Goal: Task Accomplishment & Management: Manage account settings

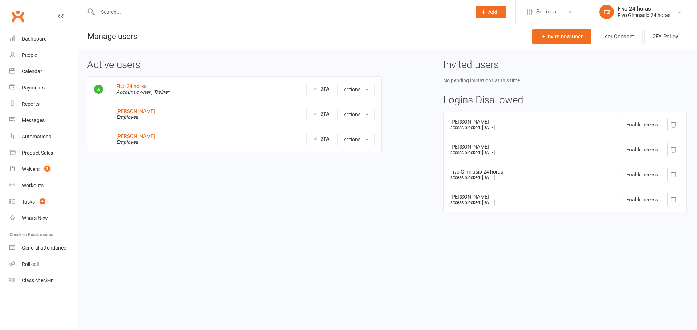
click at [622, 12] on div "Fivo Gimnasio 24 horas" at bounding box center [643, 15] width 53 height 7
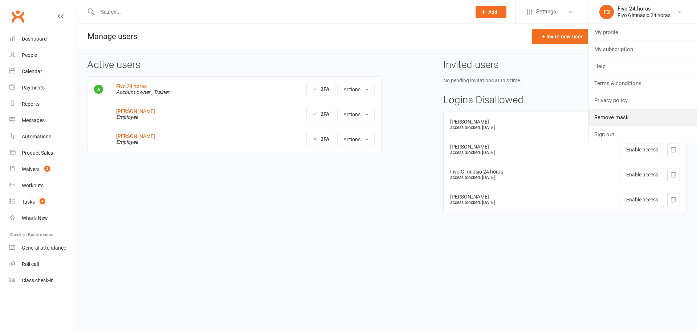
click at [599, 117] on link "Remove mask" at bounding box center [642, 117] width 108 height 17
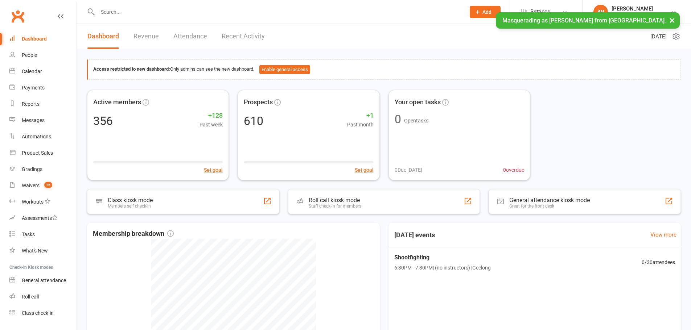
click at [673, 18] on button "×" at bounding box center [672, 20] width 13 height 16
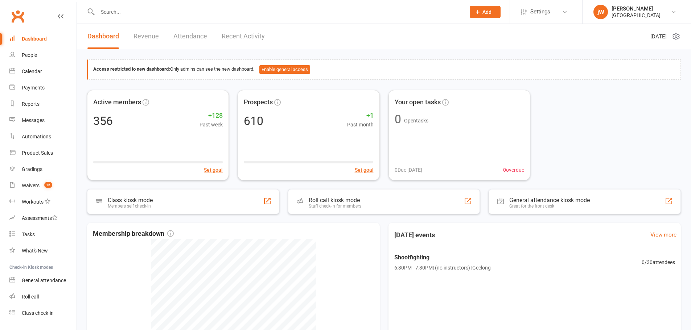
click at [553, 14] on link "Settings" at bounding box center [546, 12] width 50 height 16
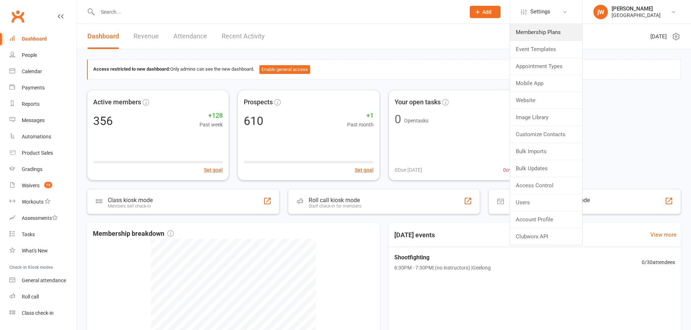
click at [541, 27] on link "Membership Plans" at bounding box center [546, 32] width 72 height 17
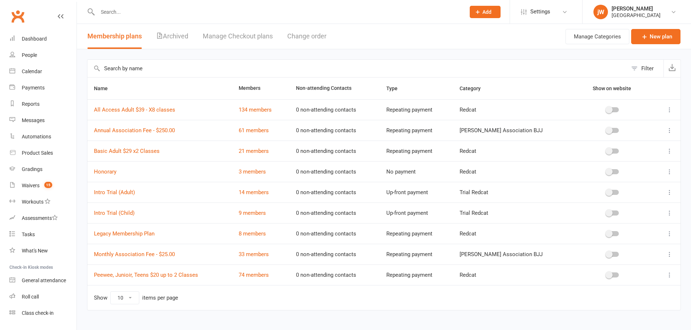
click at [110, 259] on td "Monthly Association Fee - $25.00" at bounding box center [159, 254] width 145 height 21
click at [110, 258] on link "Monthly Association Fee - $25.00" at bounding box center [134, 254] width 81 height 7
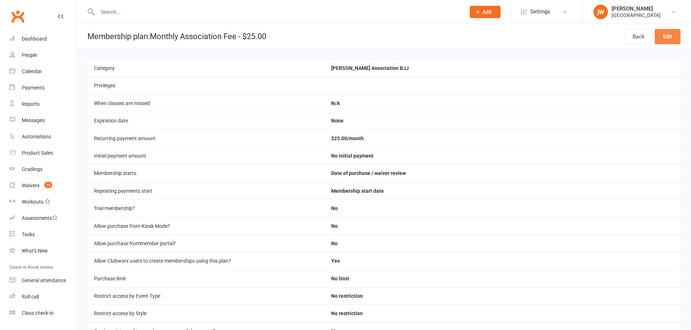
click at [675, 30] on link "Edit" at bounding box center [668, 36] width 26 height 15
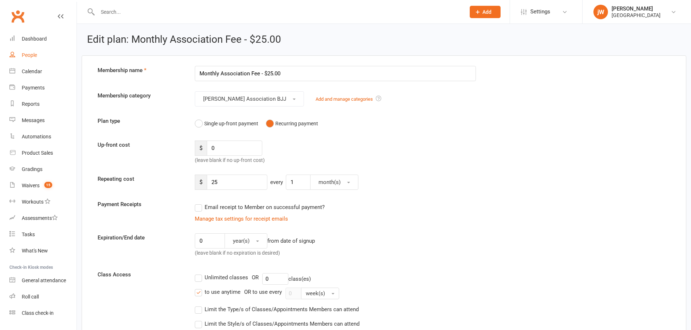
click at [26, 52] on link "People" at bounding box center [42, 55] width 67 height 16
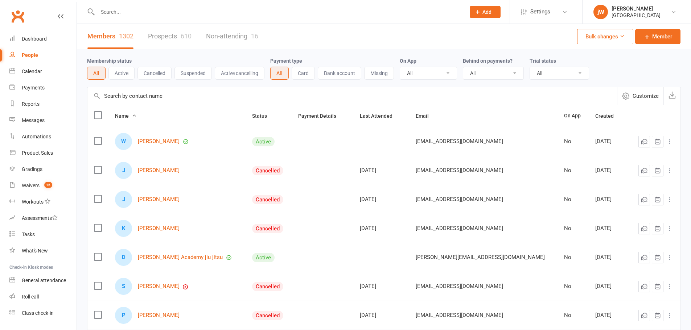
click at [531, 10] on span "Settings" at bounding box center [540, 12] width 20 height 16
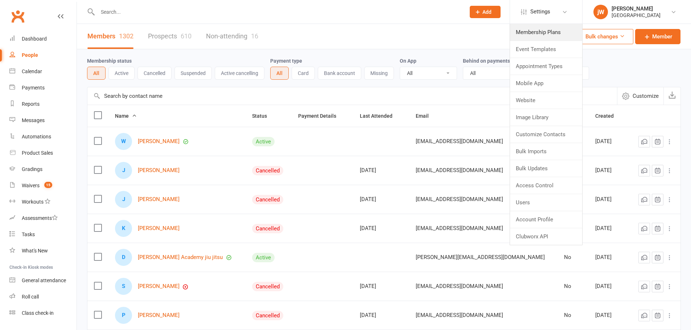
click at [543, 31] on link "Membership Plans" at bounding box center [546, 32] width 72 height 17
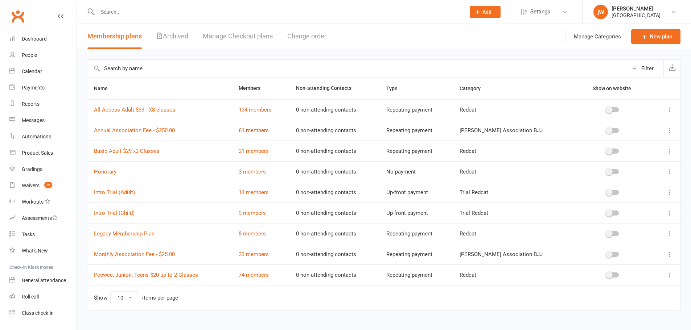
click at [261, 131] on link "61 members" at bounding box center [254, 130] width 30 height 7
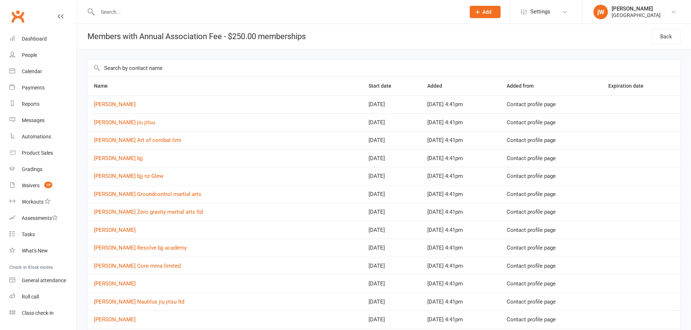
click at [539, 14] on span "Settings" at bounding box center [540, 12] width 20 height 16
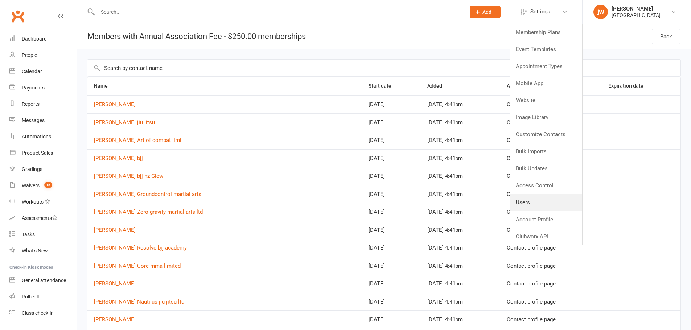
click at [540, 204] on link "Users" at bounding box center [546, 202] width 72 height 17
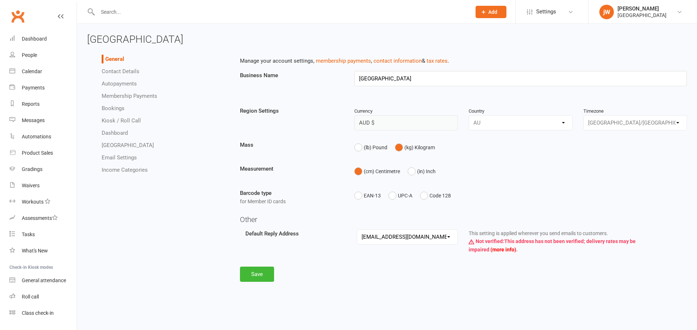
select select "[PERSON_NAME][EMAIL_ADDRESS][DOMAIN_NAME]"
click at [115, 95] on link "Membership Payments" at bounding box center [130, 96] width 56 height 7
select select "1907"
select select "allow_make_up_classes_for_expired_memberships_up_to_90d"
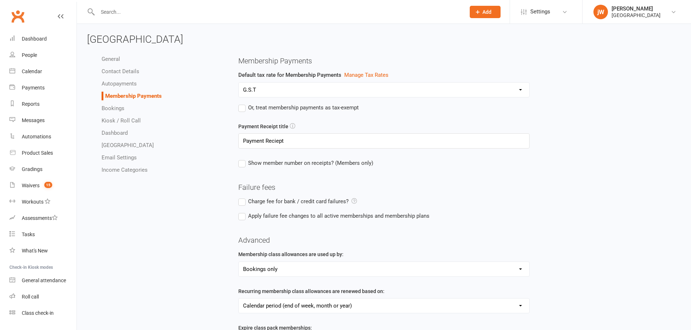
click at [547, 13] on span "Settings" at bounding box center [540, 12] width 20 height 16
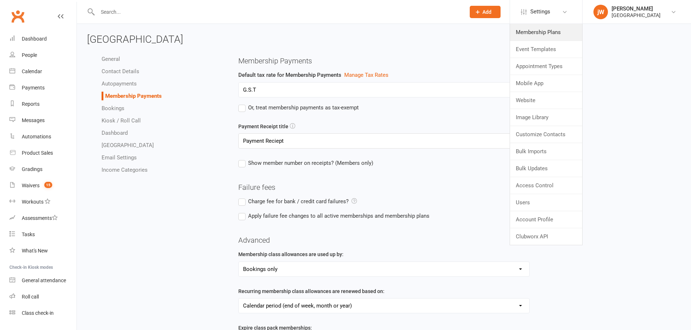
click at [543, 34] on link "Membership Plans" at bounding box center [546, 32] width 72 height 17
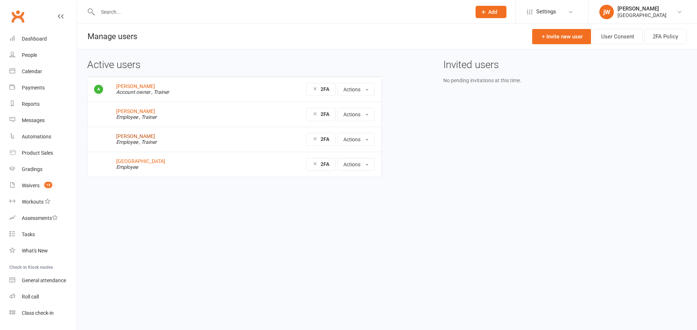
click at [121, 137] on link "Melissa Will" at bounding box center [135, 137] width 39 height 6
click at [136, 160] on link "Redcat Academy" at bounding box center [140, 162] width 49 height 6
click at [142, 163] on link "Redcat Academy" at bounding box center [140, 162] width 49 height 6
drag, startPoint x: 149, startPoint y: 138, endPoint x: 114, endPoint y: 137, distance: 34.8
click at [114, 137] on td "Melissa Will Employee , Trainer" at bounding box center [171, 139] width 122 height 25
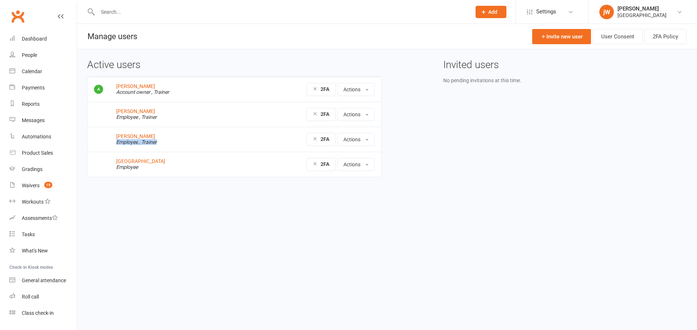
drag, startPoint x: 157, startPoint y: 144, endPoint x: 116, endPoint y: 146, distance: 41.8
click at [116, 146] on td "Melissa Will Employee , Trainer" at bounding box center [171, 139] width 122 height 25
click at [353, 140] on button "Actions" at bounding box center [355, 139] width 37 height 13
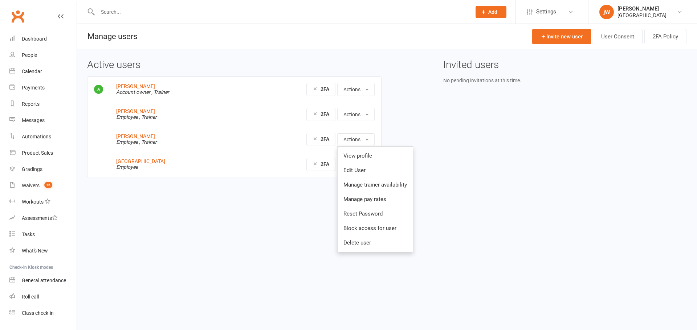
click at [482, 131] on div "Active users john WIll Account owner , Trainer 2FA Actions View profile Edit Us…" at bounding box center [387, 123] width 610 height 128
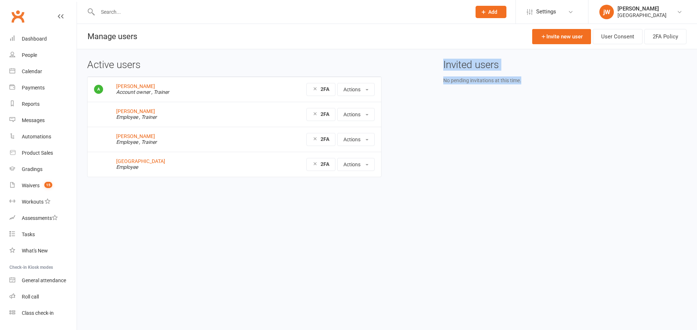
drag, startPoint x: 436, startPoint y: 67, endPoint x: 542, endPoint y: 83, distance: 106.8
click at [542, 83] on div "Active users john WIll Account owner , Trainer 2FA Actions View profile Edit Us…" at bounding box center [387, 123] width 610 height 128
click at [544, 87] on div "Invited users No pending invitations at this time." at bounding box center [565, 73] width 254 height 28
drag, startPoint x: 535, startPoint y: 82, endPoint x: 427, endPoint y: 57, distance: 111.1
click at [427, 57] on div "Active users john WIll Account owner , Trainer 2FA Actions View profile Edit Us…" at bounding box center [387, 123] width 620 height 148
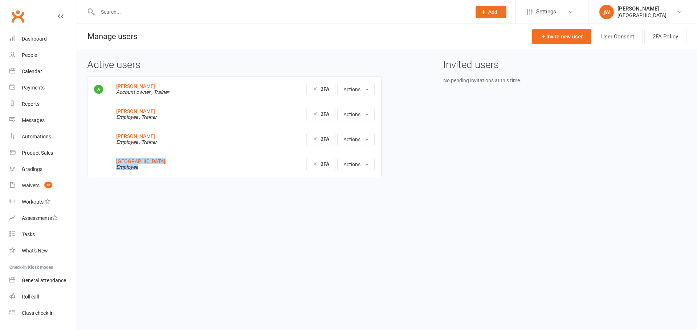
drag, startPoint x: 140, startPoint y: 168, endPoint x: 110, endPoint y: 161, distance: 30.5
click at [110, 161] on td "Redcat Academy Employee" at bounding box center [171, 164] width 122 height 25
click at [133, 182] on div "Active users john WIll Account owner , Trainer 2FA Actions View profile Edit Us…" at bounding box center [234, 123] width 305 height 128
click at [128, 85] on link "john WIll" at bounding box center [135, 86] width 39 height 6
click at [546, 10] on span "Settings" at bounding box center [546, 12] width 20 height 16
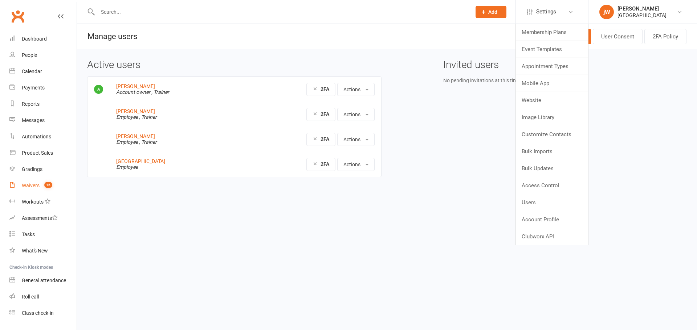
click at [27, 181] on link "Waivers 15" at bounding box center [42, 186] width 67 height 16
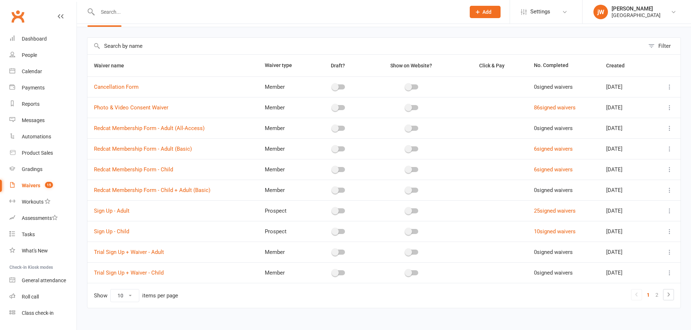
scroll to position [32, 0]
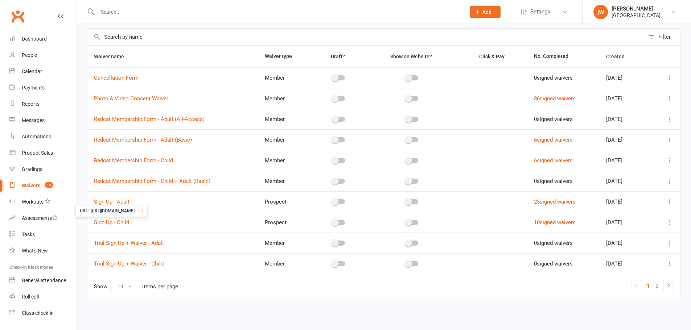
click at [119, 287] on select "10 25 50 100" at bounding box center [125, 287] width 28 height 12
select select "25"
click at [111, 281] on select "10 25 50 100" at bounding box center [125, 287] width 28 height 12
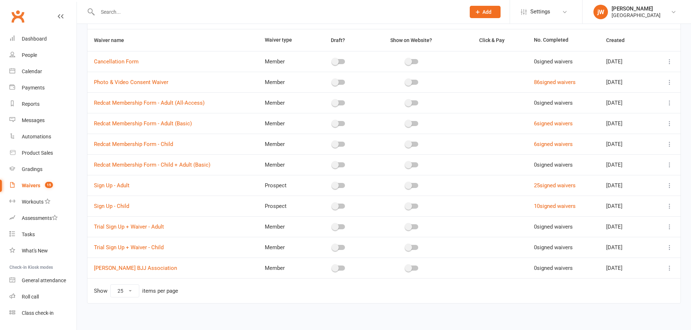
scroll to position [52, 0]
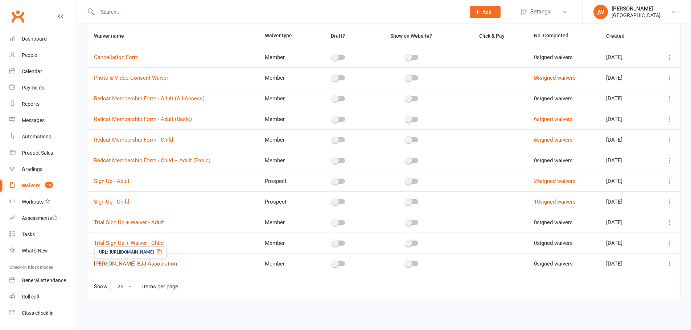
click at [149, 264] on link "Will Machado BJJ Association" at bounding box center [135, 264] width 83 height 7
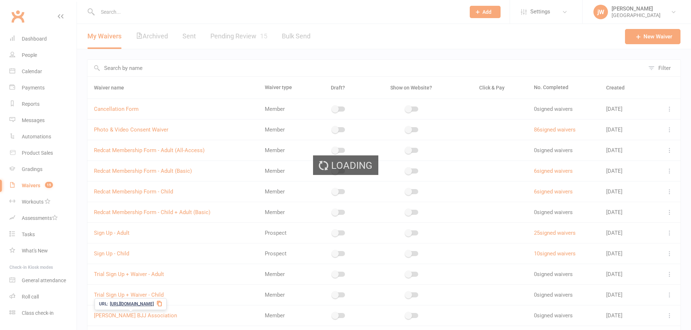
select select "applies_to_primary_signee"
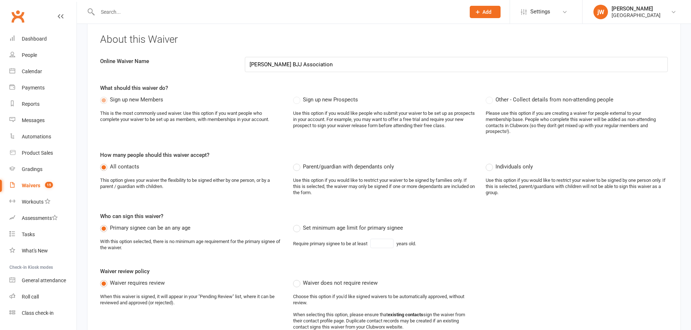
scroll to position [73, 0]
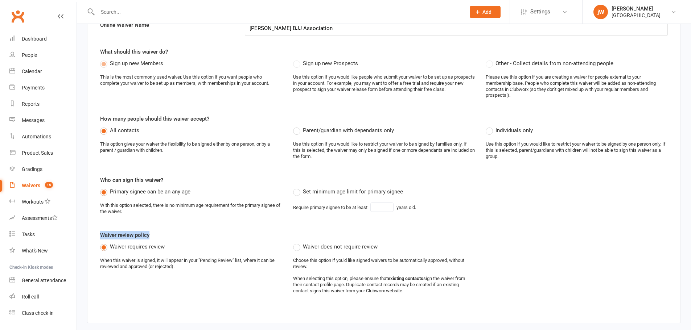
drag, startPoint x: 101, startPoint y: 236, endPoint x: 151, endPoint y: 236, distance: 49.7
click at [151, 236] on div "Waiver review policy Waiver requires review When this waiver is signed, it will…" at bounding box center [384, 265] width 568 height 69
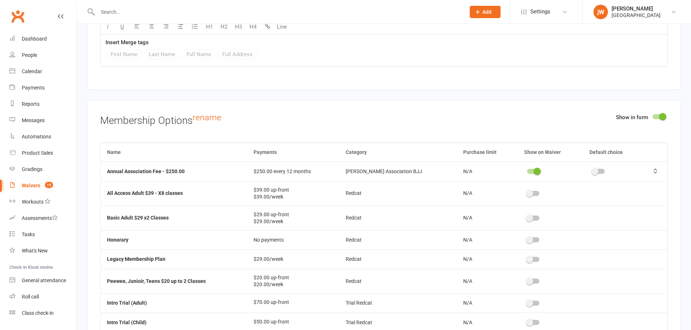
scroll to position [3173, 0]
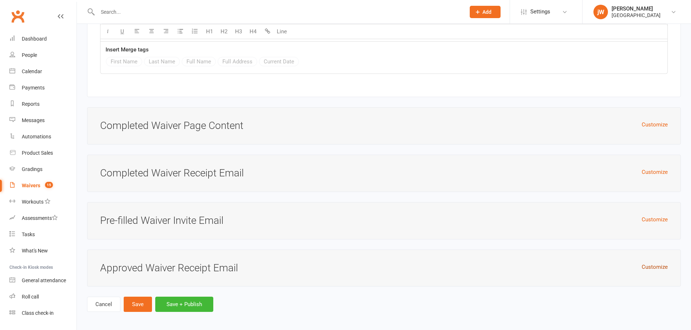
click at [654, 263] on button "Customize" at bounding box center [655, 267] width 26 height 9
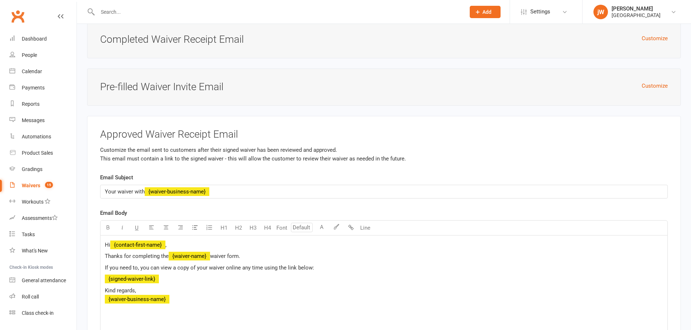
scroll to position [3347, 0]
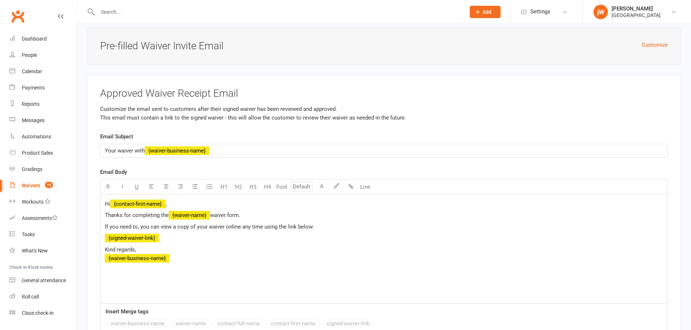
click at [215, 253] on p "Kind regards, ﻿ {waiver-business-name}" at bounding box center [384, 254] width 558 height 17
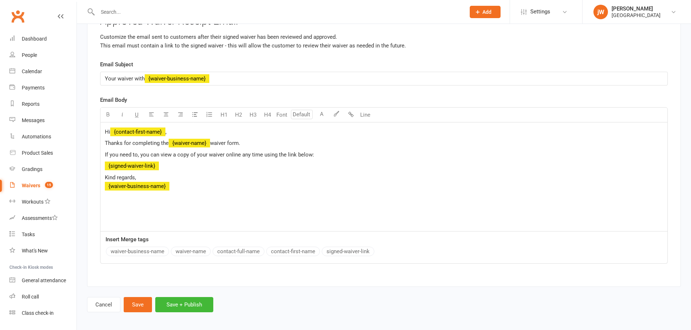
scroll to position [3420, 0]
click at [112, 306] on link "Cancel" at bounding box center [103, 304] width 33 height 15
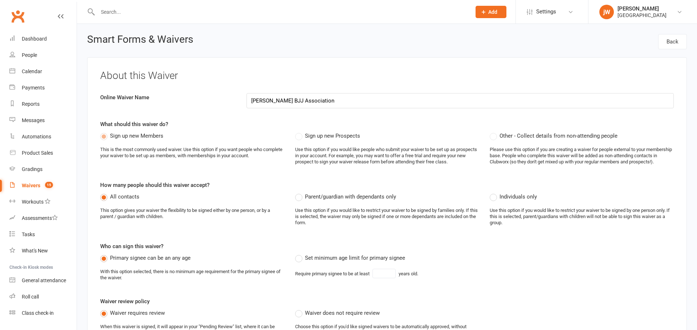
select select "25"
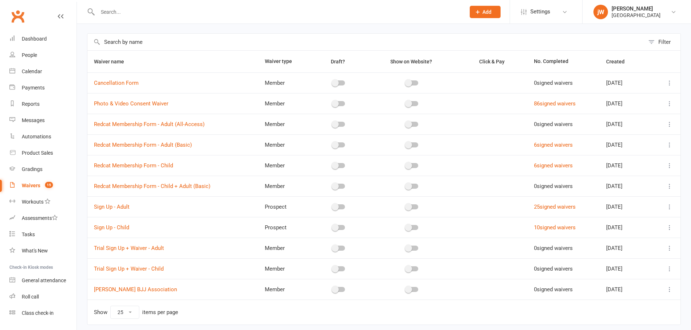
scroll to position [52, 0]
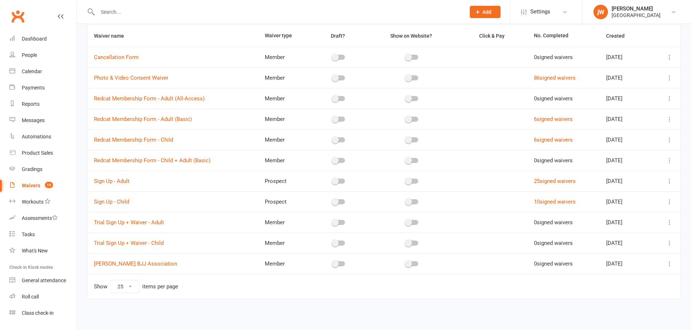
click at [670, 264] on icon at bounding box center [669, 263] width 7 height 7
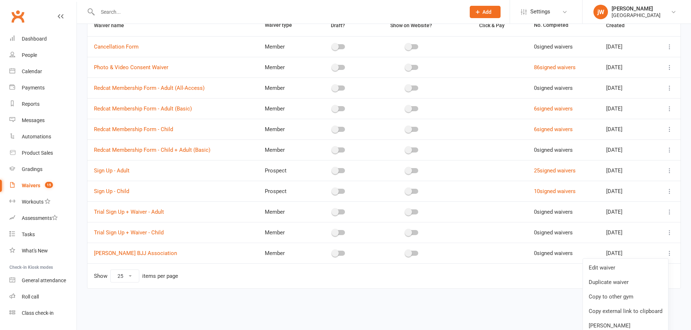
scroll to position [67, 0]
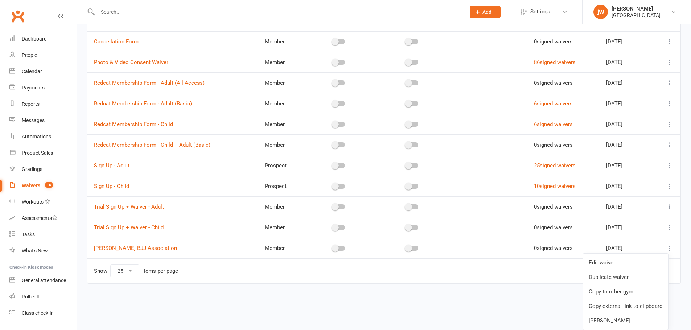
click at [518, 304] on div "Filter Waiver name Waiver type Draft? Show on Website? Click & Pay No. Complete…" at bounding box center [384, 143] width 614 height 323
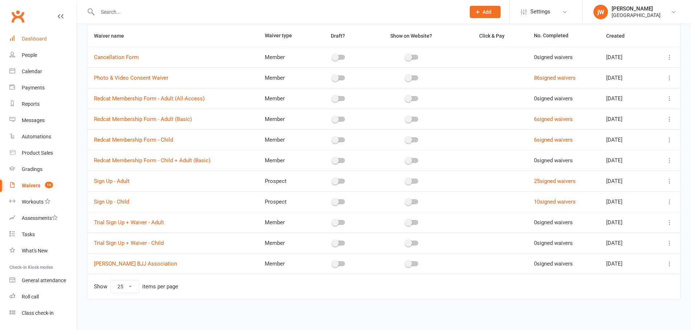
click at [38, 37] on div "Dashboard" at bounding box center [34, 39] width 25 height 6
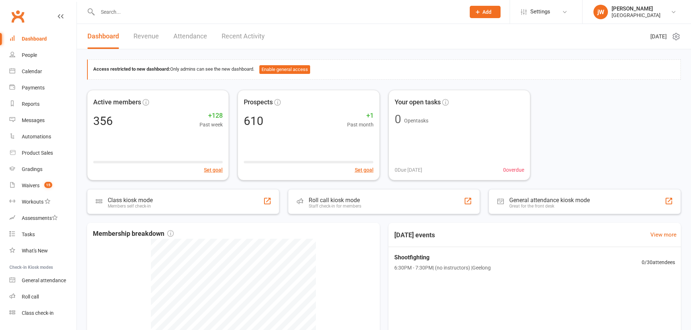
click at [103, 11] on input "text" at bounding box center [277, 12] width 365 height 10
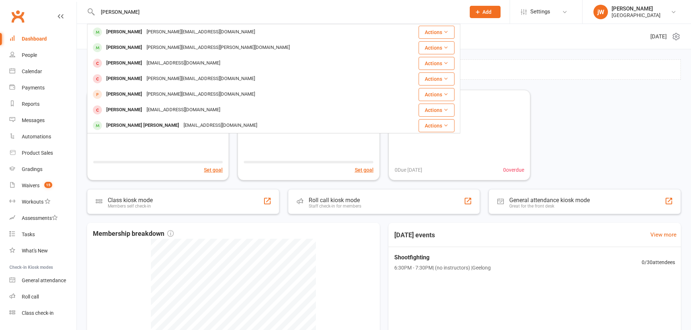
click at [215, 16] on input "andrew" at bounding box center [277, 12] width 365 height 10
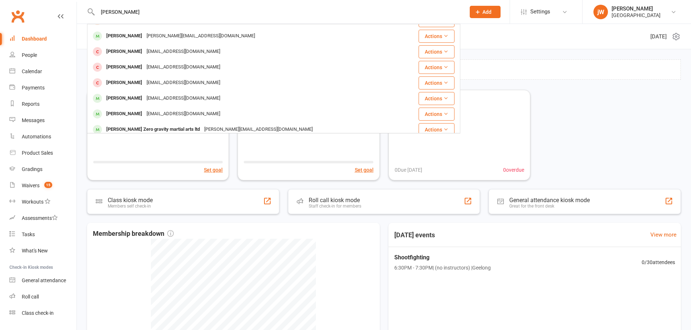
scroll to position [203, 0]
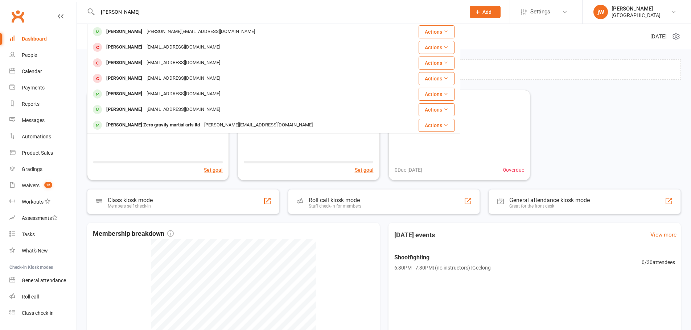
click at [102, 12] on input "andrew craven" at bounding box center [277, 12] width 365 height 10
type input "craven"
click at [141, 33] on div "Inger craven Zero gravity martial arts ltd" at bounding box center [153, 32] width 98 height 11
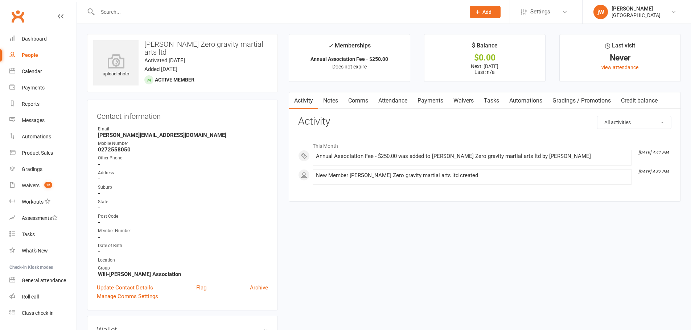
click at [167, 14] on input "text" at bounding box center [277, 12] width 365 height 10
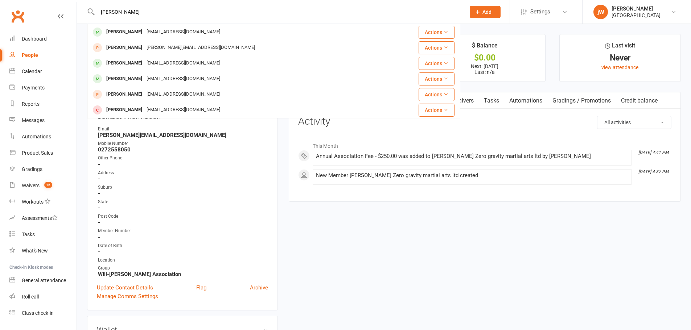
type input "wayne"
click at [147, 57] on div "Wayne Abbott adminffmac@bigpond.com" at bounding box center [237, 63] width 299 height 15
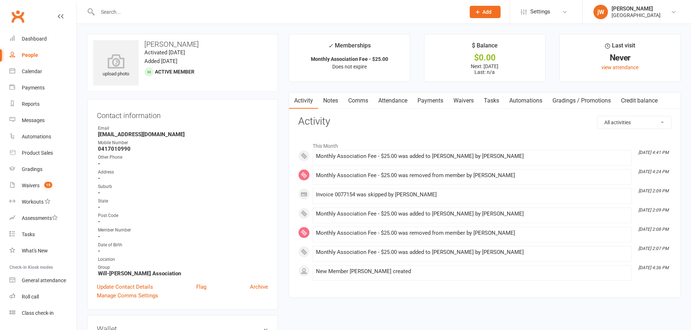
drag, startPoint x: 553, startPoint y: 13, endPoint x: 552, endPoint y: 25, distance: 12.0
click at [553, 13] on link "Settings" at bounding box center [546, 12] width 50 height 16
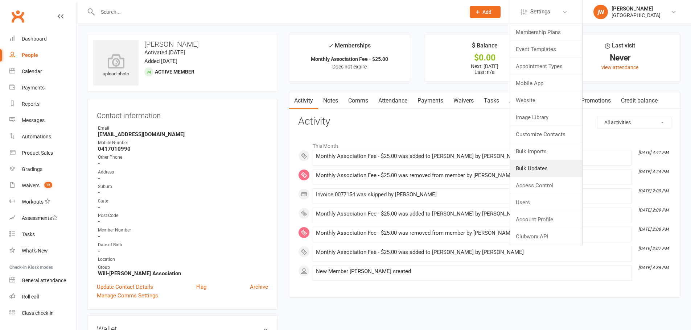
click at [540, 167] on link "Bulk Updates" at bounding box center [546, 168] width 72 height 17
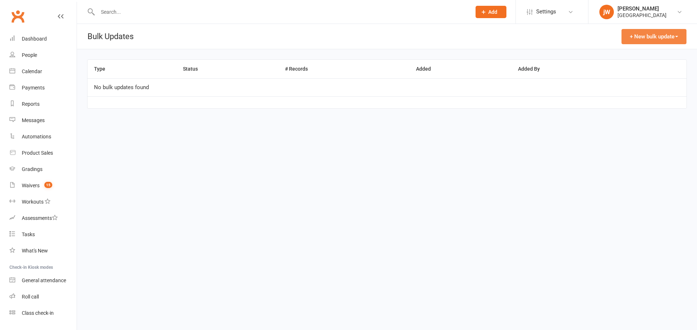
click at [649, 40] on button "+ New bulk update" at bounding box center [653, 36] width 65 height 15
click at [570, 43] on header "Bulk Updates + New bulk update Memberships Comms settings" at bounding box center [387, 36] width 620 height 25
click at [21, 56] on link "People" at bounding box center [42, 55] width 67 height 16
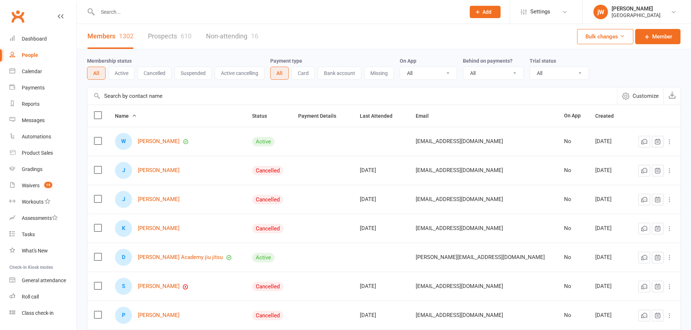
click at [121, 73] on button "Active" at bounding box center [121, 73] width 26 height 13
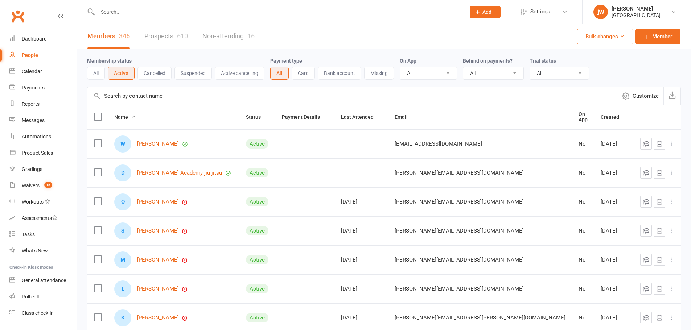
click at [640, 11] on div "john WIll" at bounding box center [636, 8] width 49 height 7
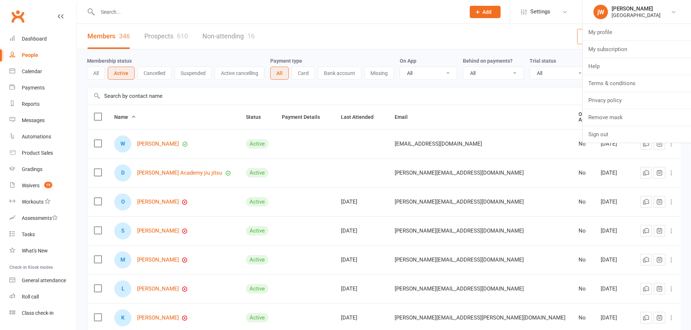
click at [659, 6] on link "jW john WIll Redcat Academy" at bounding box center [637, 12] width 87 height 15
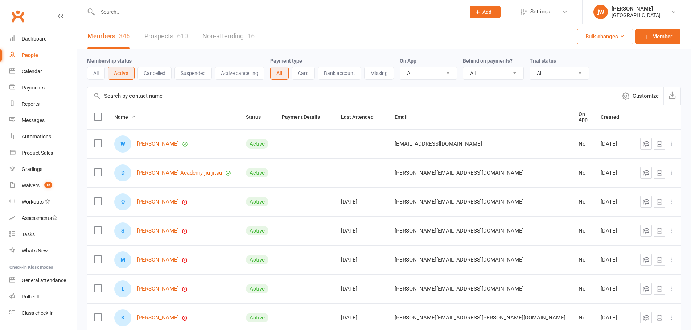
click at [629, 24] on div "Bulk changes Member" at bounding box center [628, 36] width 103 height 25
click at [629, 14] on div "Redcat Academy" at bounding box center [636, 15] width 49 height 7
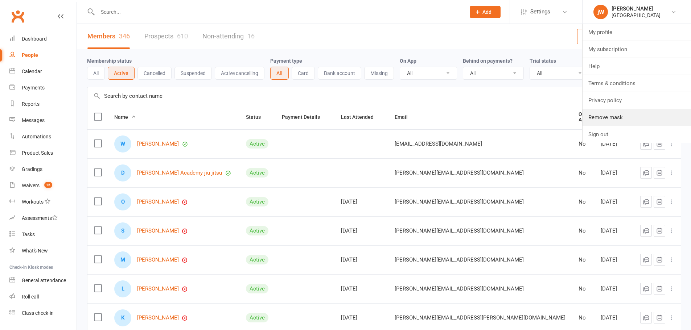
click at [615, 118] on link "Remove mask" at bounding box center [637, 117] width 108 height 17
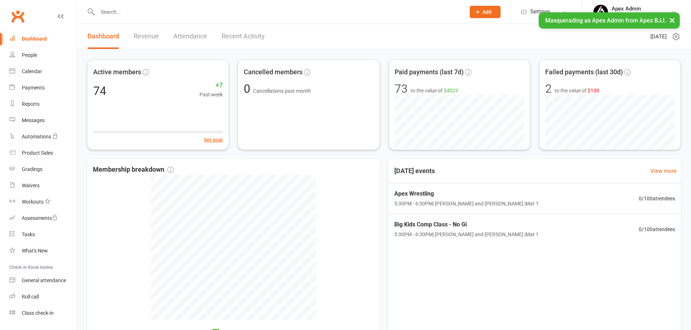
click at [538, 8] on span "Settings" at bounding box center [540, 12] width 20 height 16
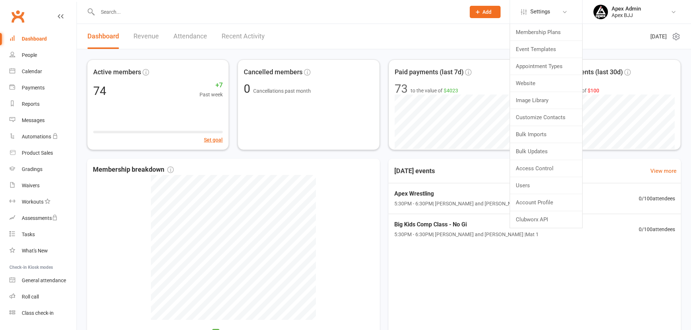
click at [417, 41] on header "Dashboard Revenue Attendance Recent Activity [DATE]" at bounding box center [384, 36] width 614 height 25
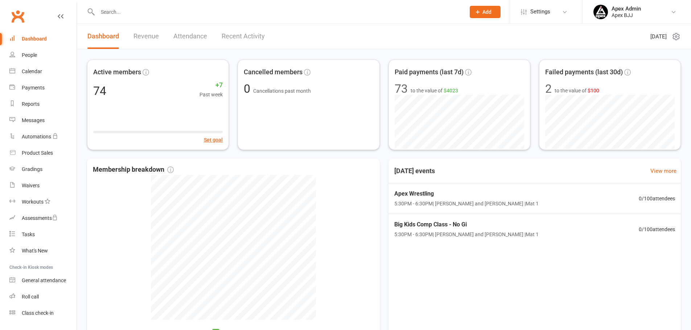
click at [542, 8] on span "Settings" at bounding box center [540, 12] width 20 height 16
